Goal: Information Seeking & Learning: Check status

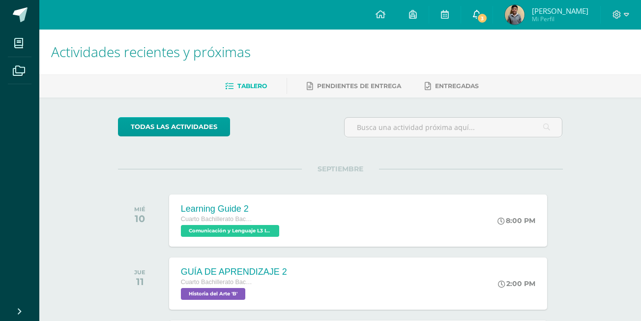
click at [488, 17] on span "3" at bounding box center [482, 18] width 11 height 11
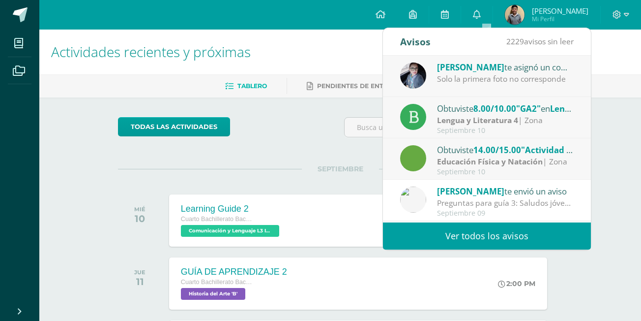
click at [544, 75] on div "Solo la primera foto no corresponde" at bounding box center [505, 78] width 137 height 11
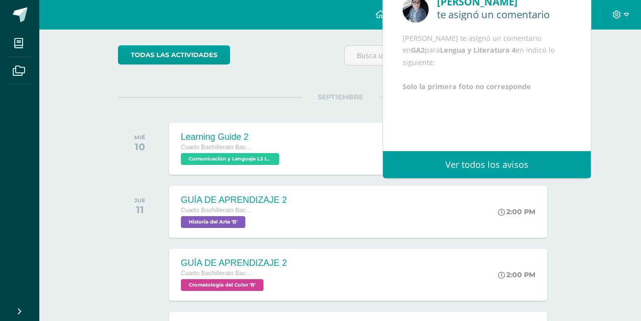
scroll to position [147, 0]
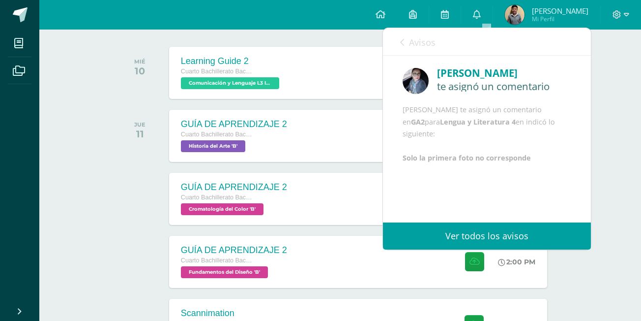
click at [419, 45] on span "Avisos" at bounding box center [422, 42] width 27 height 12
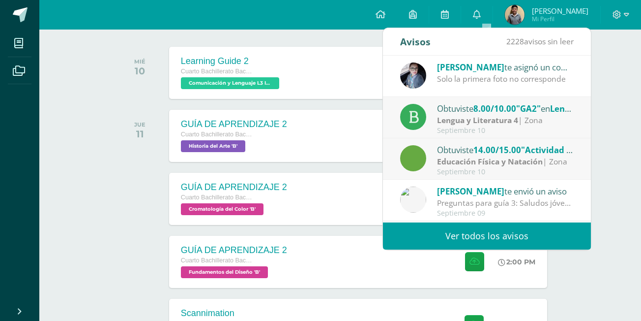
click at [533, 121] on div "Lengua y Literatura 4 | Zona" at bounding box center [505, 120] width 137 height 11
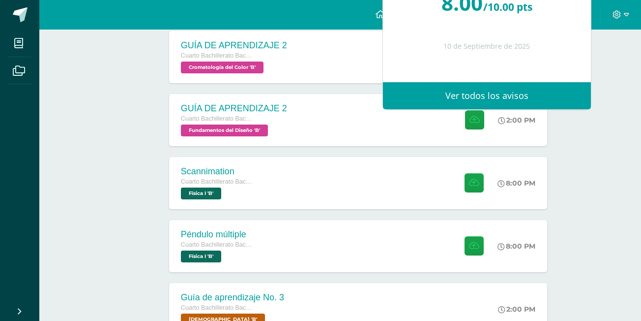
scroll to position [295, 0]
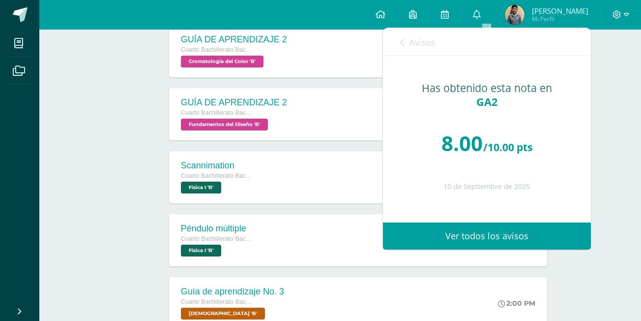
click at [419, 44] on span "Avisos" at bounding box center [422, 42] width 27 height 12
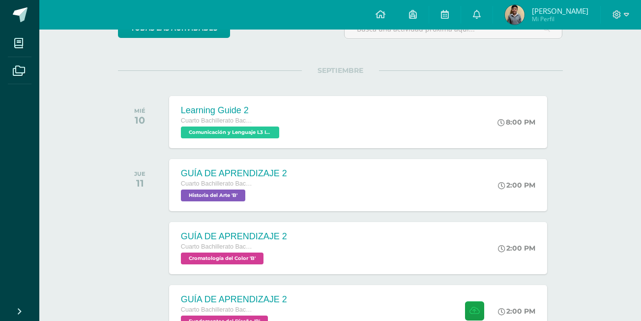
scroll to position [0, 0]
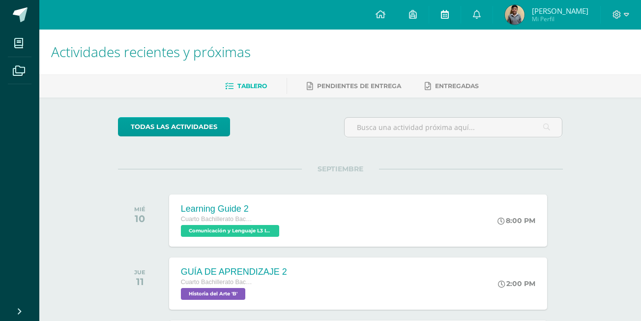
click at [449, 15] on icon at bounding box center [445, 14] width 8 height 9
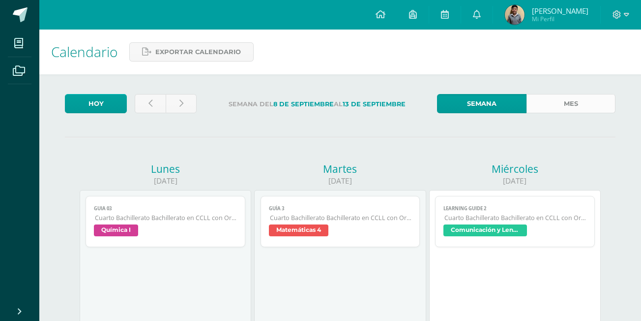
click at [575, 99] on link "Mes" at bounding box center [570, 103] width 89 height 19
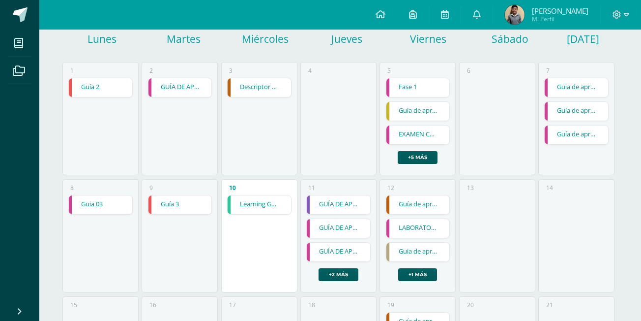
scroll to position [98, 0]
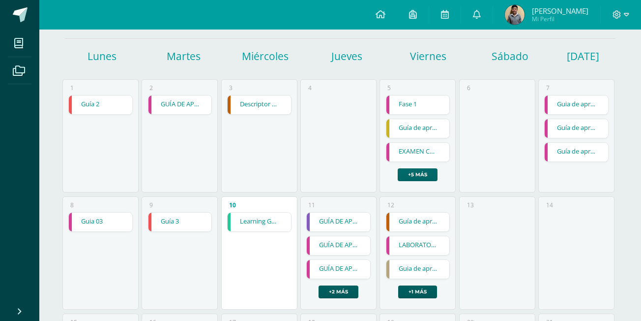
click at [405, 175] on link "+5 más" at bounding box center [418, 174] width 40 height 13
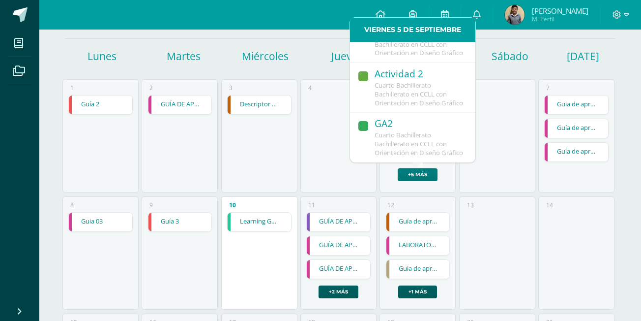
scroll to position [147, 0]
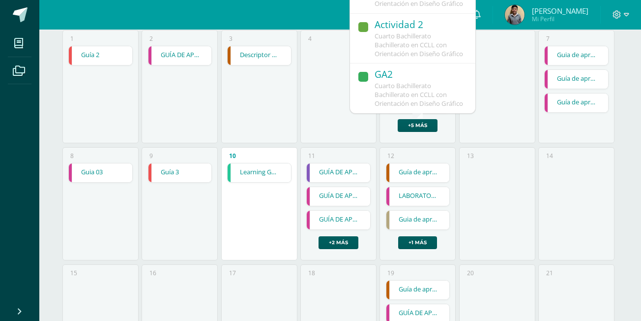
click at [415, 81] on span "Cuarto Bachillerato Bachillerato en CCLL con Orientación en Diseño Gráfico" at bounding box center [419, 94] width 88 height 27
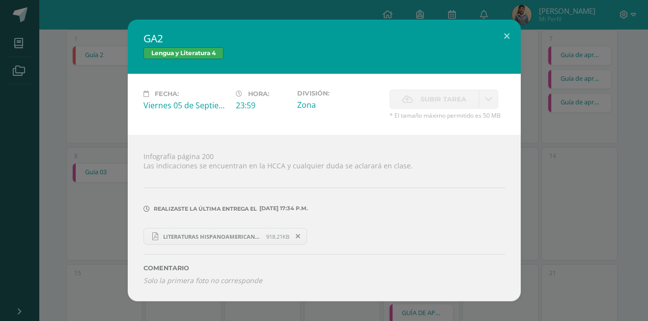
click at [206, 239] on span "LITERATURAS HISPANOAMERICANAS DIEGO HERNANDEZ IV B 13.pdf" at bounding box center [212, 236] width 108 height 7
click at [18, 14] on div "GA2 Lengua y Literatura 4 Fecha: Viernes 05 de Septiembre Hora: 23:59 División:…" at bounding box center [324, 160] width 648 height 321
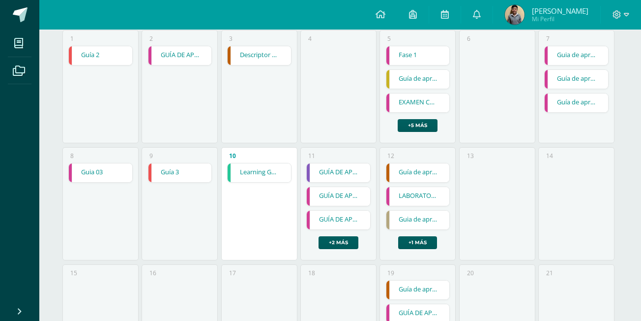
click at [28, 6] on link at bounding box center [19, 14] width 39 height 29
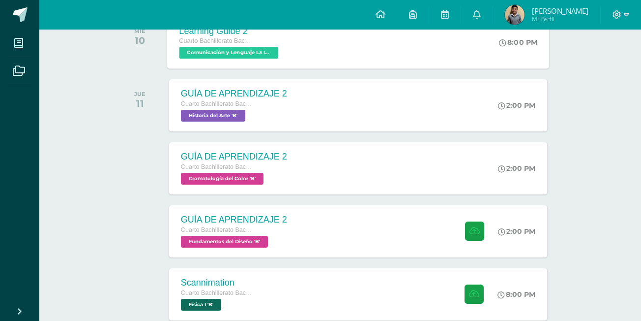
scroll to position [197, 0]
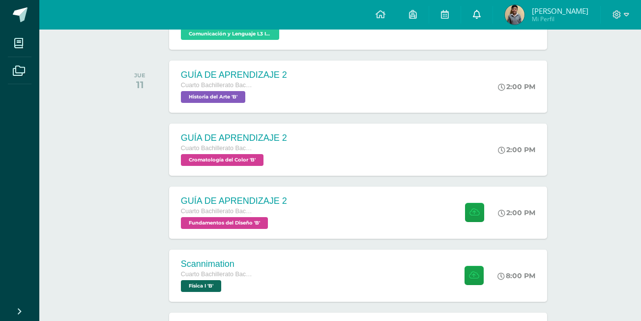
click at [478, 11] on link at bounding box center [476, 14] width 31 height 29
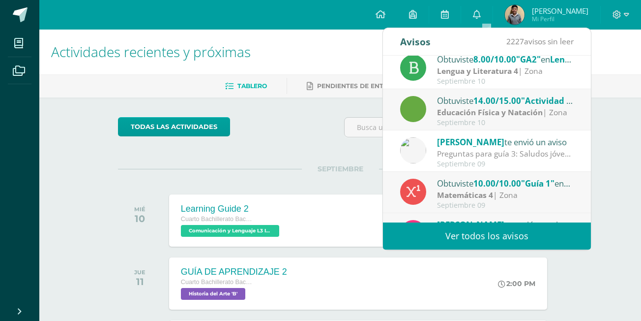
scroll to position [0, 0]
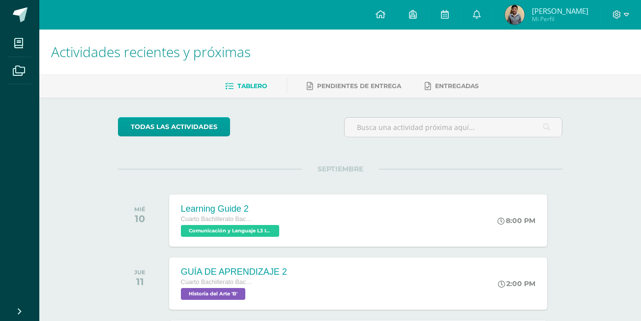
click at [525, 19] on img at bounding box center [515, 15] width 20 height 20
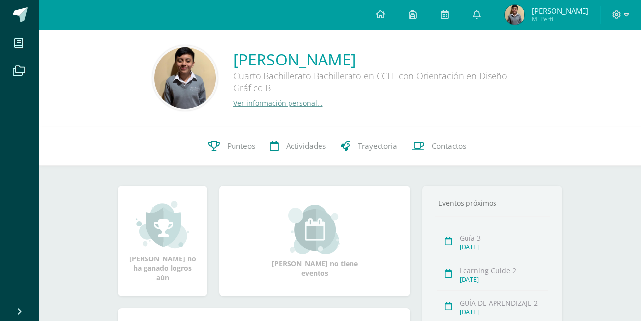
click at [299, 104] on link "Ver información personal..." at bounding box center [277, 102] width 89 height 9
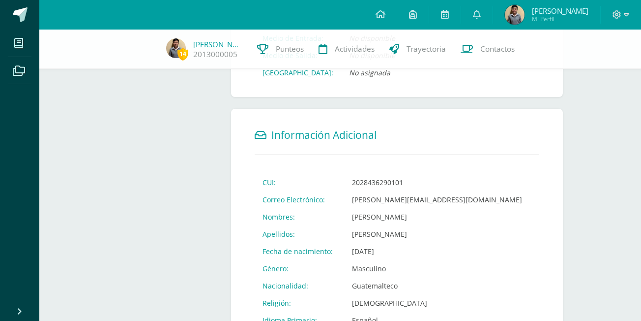
scroll to position [295, 0]
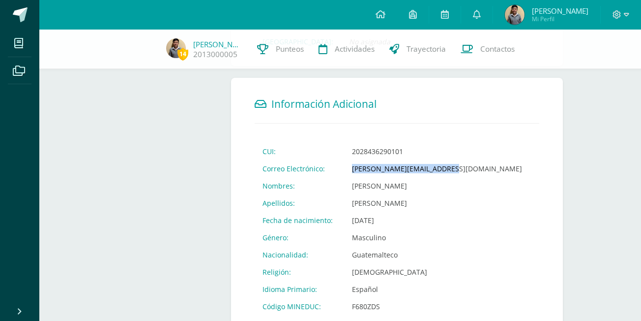
drag, startPoint x: 350, startPoint y: 169, endPoint x: 453, endPoint y: 169, distance: 103.2
click at [453, 169] on td "[PERSON_NAME][EMAIL_ADDRESS][DOMAIN_NAME]" at bounding box center [437, 168] width 186 height 17
click at [448, 169] on td "[PERSON_NAME][EMAIL_ADDRESS][DOMAIN_NAME]" at bounding box center [437, 168] width 186 height 17
drag, startPoint x: 350, startPoint y: 168, endPoint x: 455, endPoint y: 165, distance: 105.7
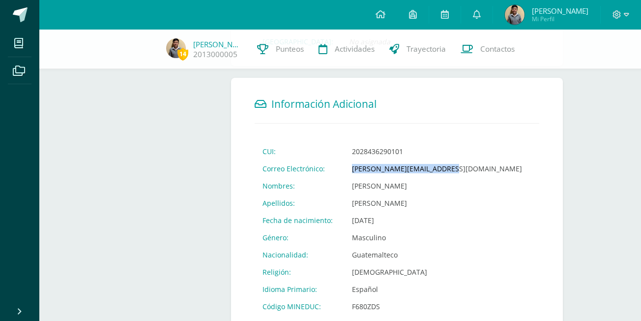
click at [455, 165] on td "[PERSON_NAME][EMAIL_ADDRESS][DOMAIN_NAME]" at bounding box center [437, 168] width 186 height 17
copy td "[PERSON_NAME][EMAIL_ADDRESS][DOMAIN_NAME]"
click at [481, 22] on link at bounding box center [476, 14] width 31 height 29
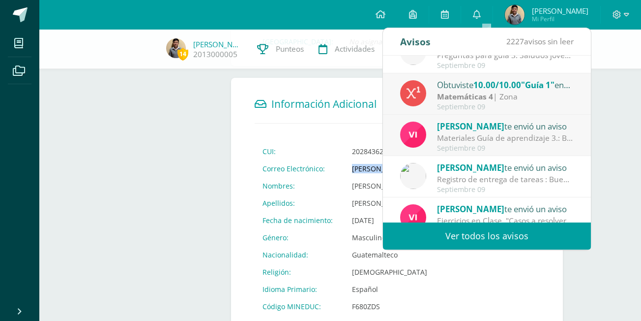
scroll to position [164, 0]
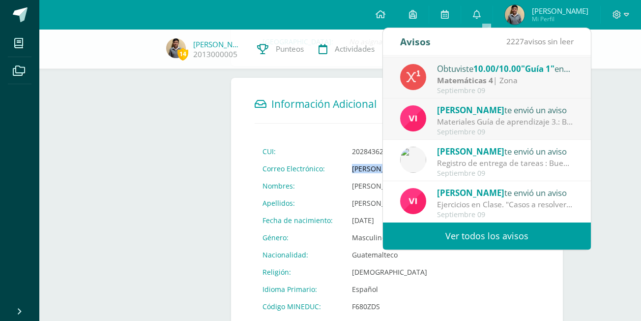
click at [512, 226] on link "Ver todos los avisos" at bounding box center [487, 235] width 208 height 27
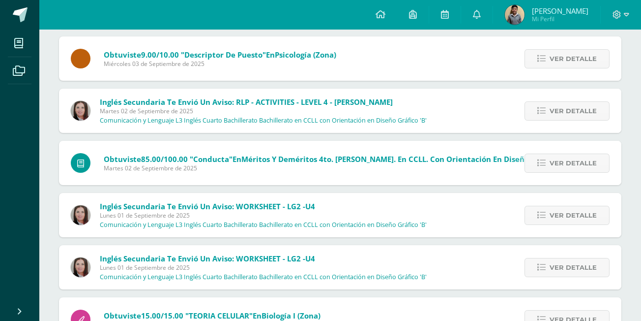
scroll to position [1050, 0]
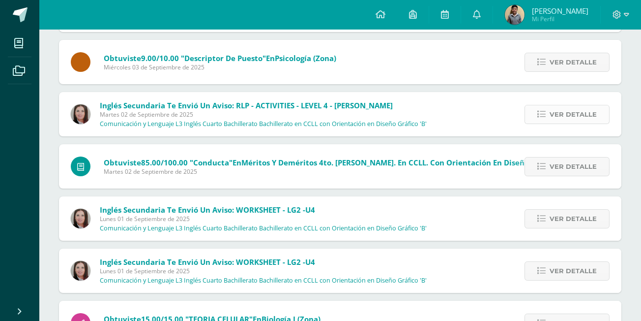
click at [535, 112] on link "Ver detalle" at bounding box center [567, 114] width 85 height 19
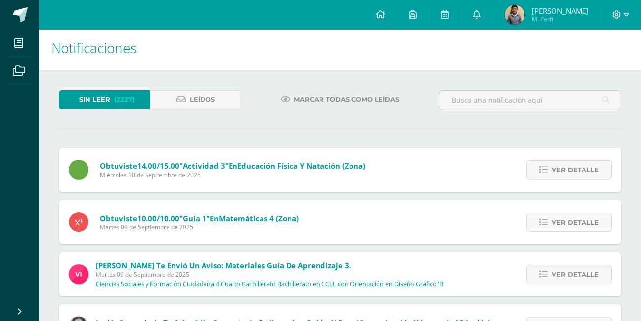
scroll to position [0, 0]
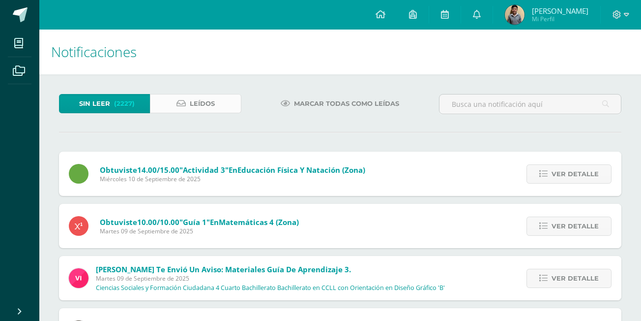
click at [166, 106] on link "Leídos" at bounding box center [195, 103] width 91 height 19
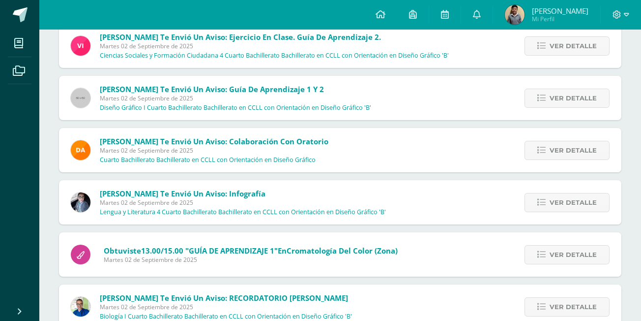
scroll to position [1282, 0]
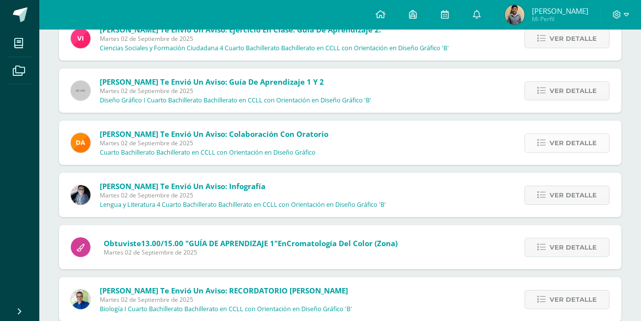
click at [561, 142] on span "Ver detalle" at bounding box center [573, 143] width 47 height 18
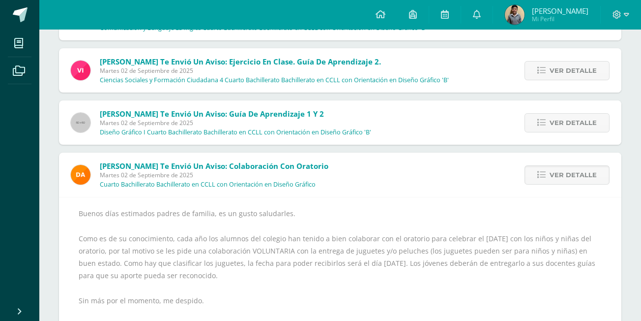
scroll to position [1232, 0]
